Goal: Transaction & Acquisition: Purchase product/service

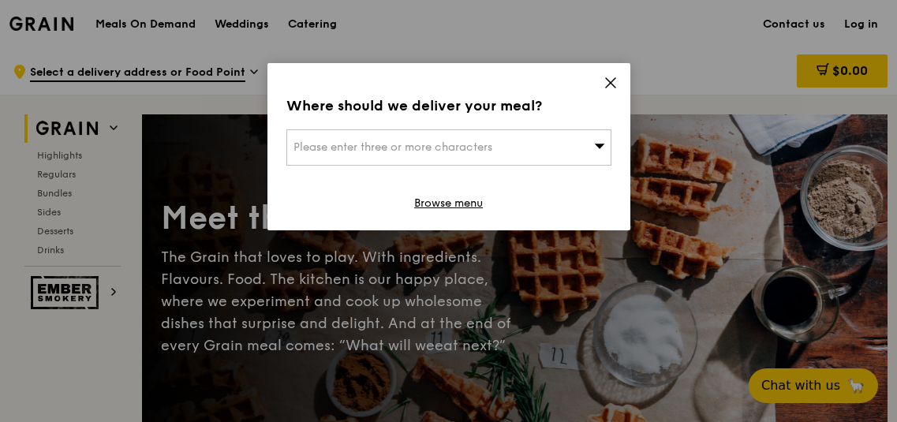
click at [611, 85] on icon at bounding box center [611, 83] width 14 height 14
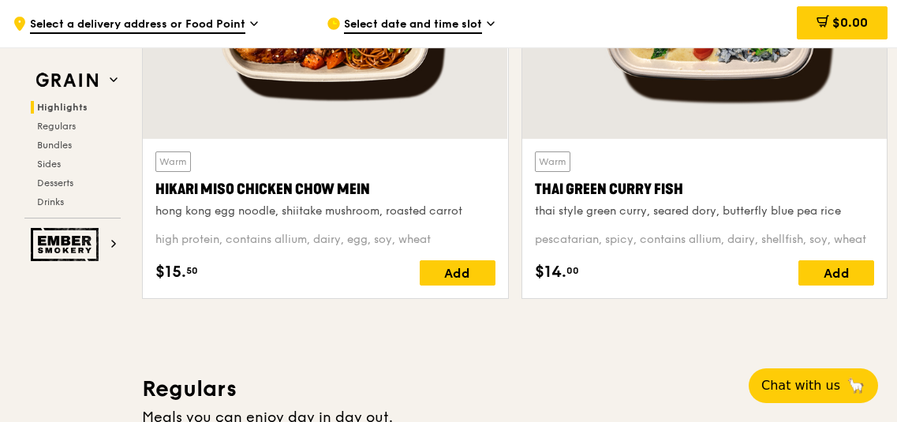
scroll to position [706, 0]
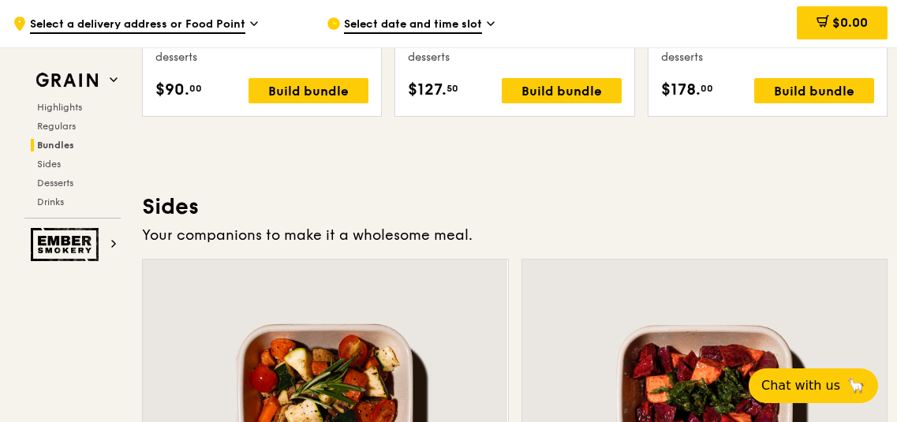
scroll to position [3365, 0]
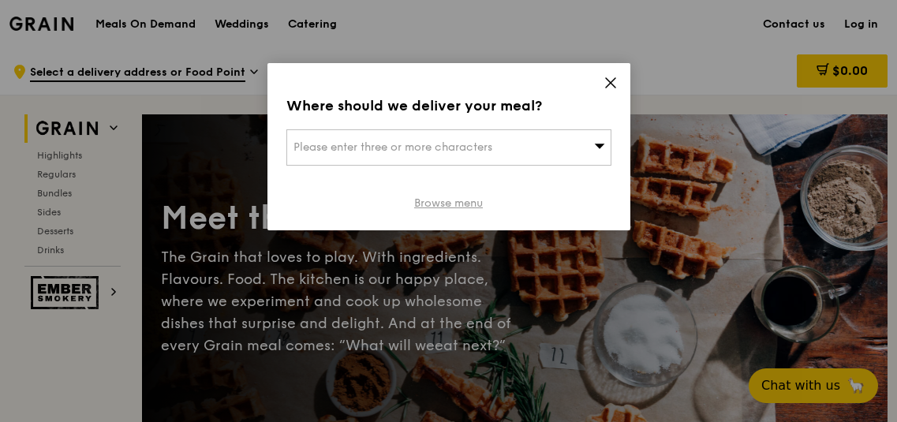
click at [430, 204] on link "Browse menu" at bounding box center [448, 204] width 69 height 16
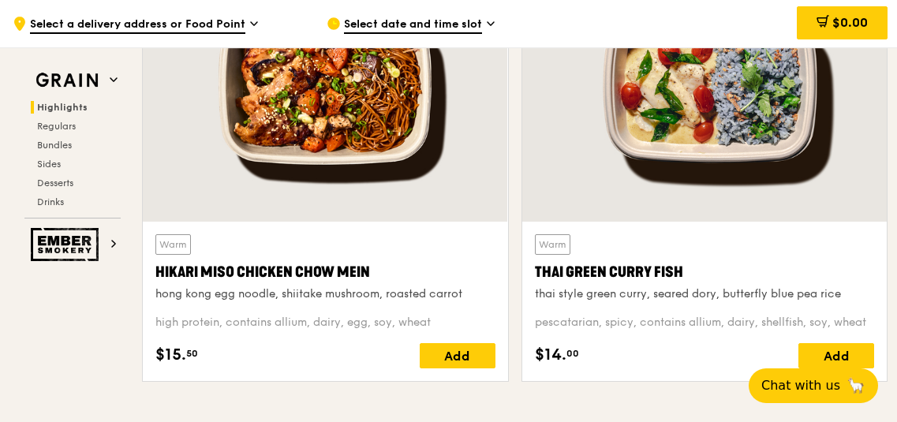
scroll to position [633, 0]
